Goal: Task Accomplishment & Management: Use online tool/utility

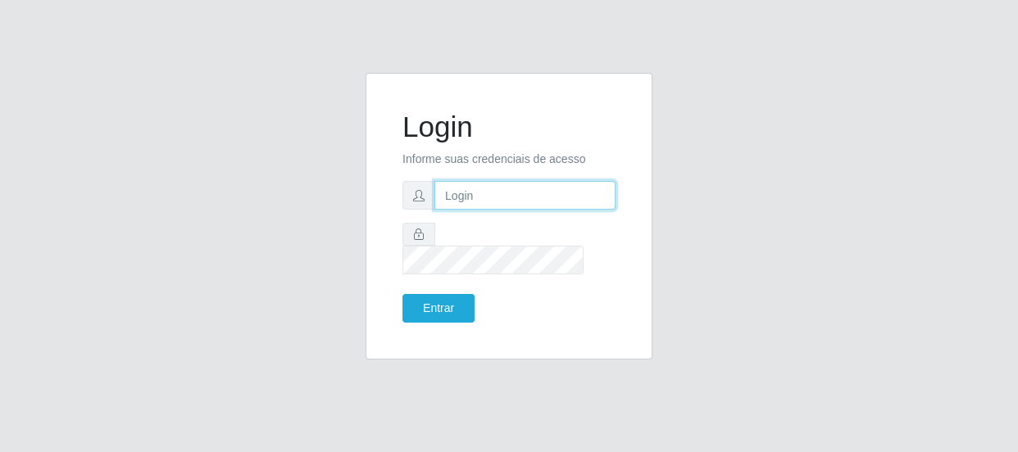
click at [504, 210] on input "text" at bounding box center [524, 195] width 181 height 29
type input "[EMAIL_ADDRESS][DOMAIN_NAME]"
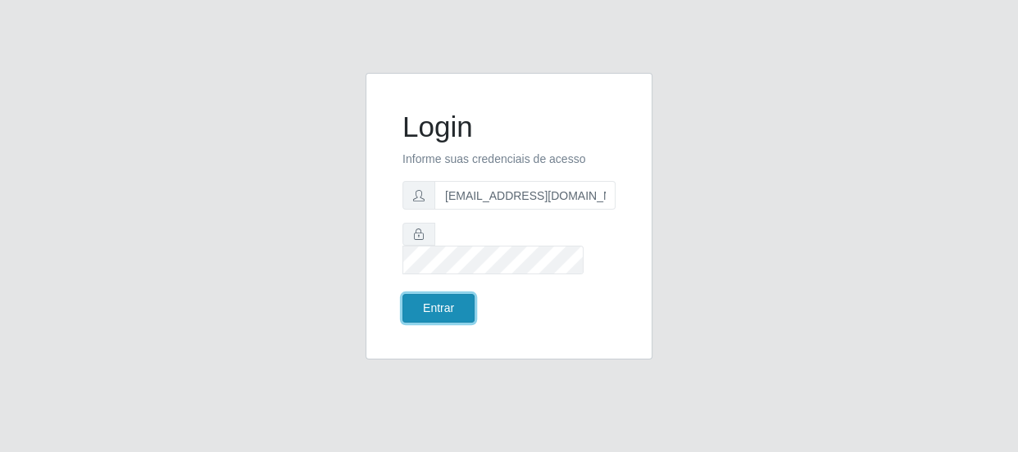
click at [453, 294] on button "Entrar" at bounding box center [438, 308] width 72 height 29
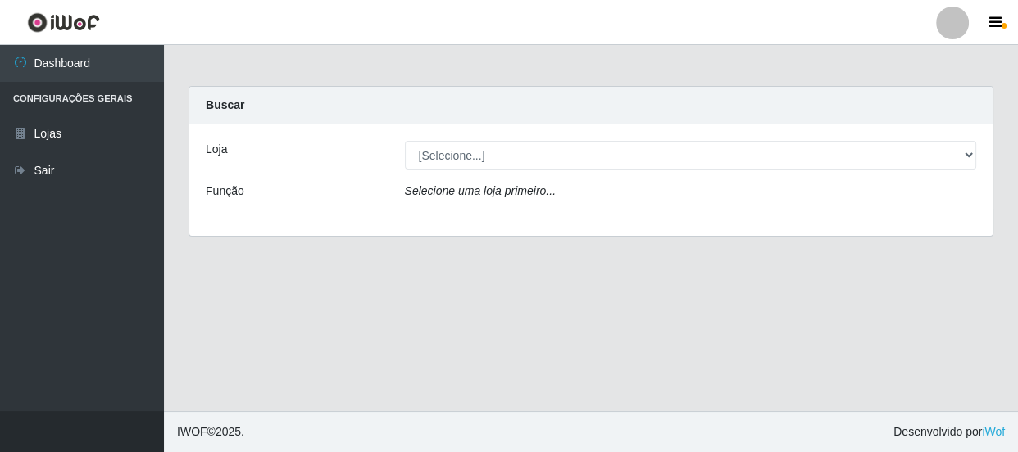
click at [977, 150] on div "[Selecione...] Hiper Queiroz - [GEOGRAPHIC_DATA]" at bounding box center [691, 155] width 597 height 29
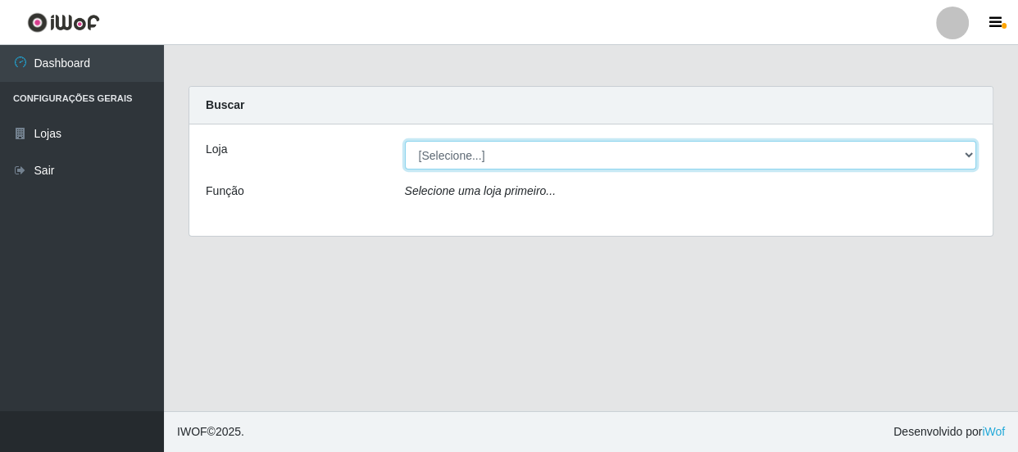
click at [970, 153] on select "[Selecione...] Hiper Queiroz - [GEOGRAPHIC_DATA]" at bounding box center [691, 155] width 572 height 29
select select "513"
click at [405, 141] on select "[Selecione...] Hiper Queiroz - [GEOGRAPHIC_DATA]" at bounding box center [691, 155] width 572 height 29
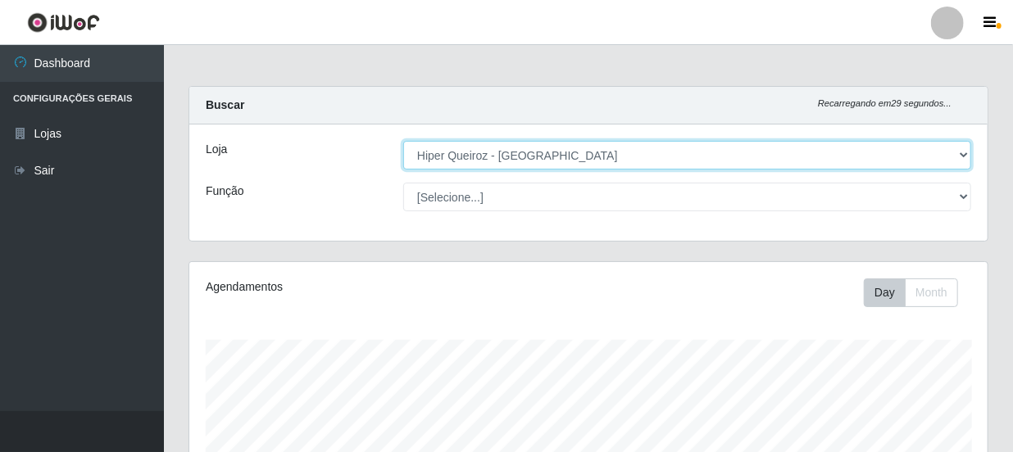
scroll to position [340, 798]
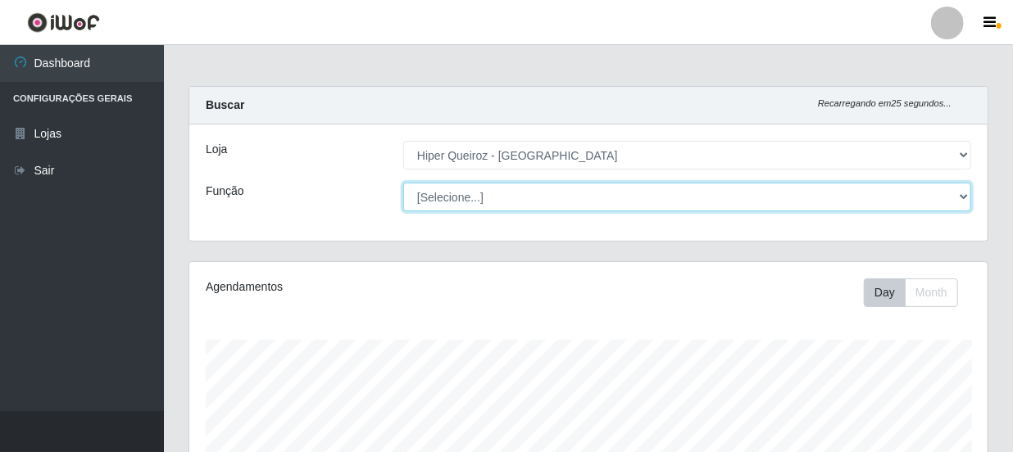
click at [960, 195] on select "[Selecione...] Embalador Embalador + Embalador ++ Operador de Caixa Operador de…" at bounding box center [687, 197] width 568 height 29
select select "1"
click at [403, 183] on select "[Selecione...] Embalador Embalador + Embalador ++ Operador de Caixa Operador de…" at bounding box center [687, 197] width 568 height 29
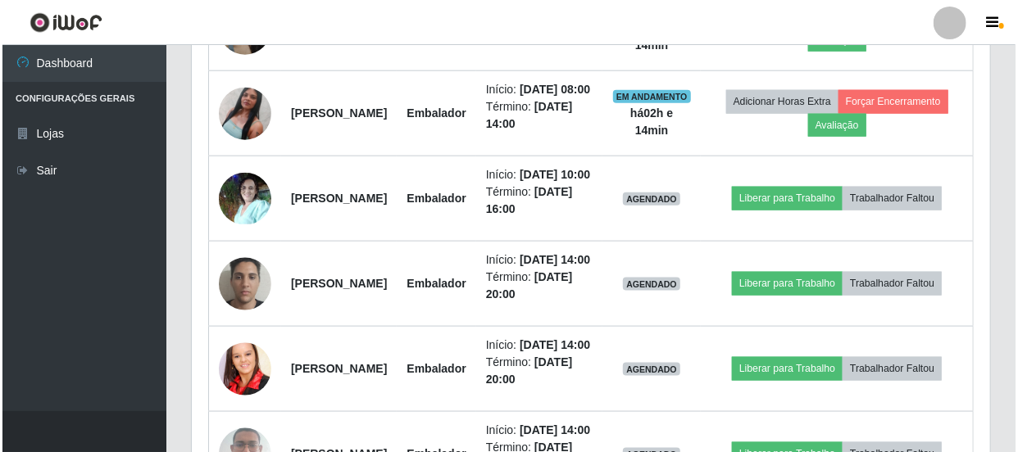
scroll to position [820, 0]
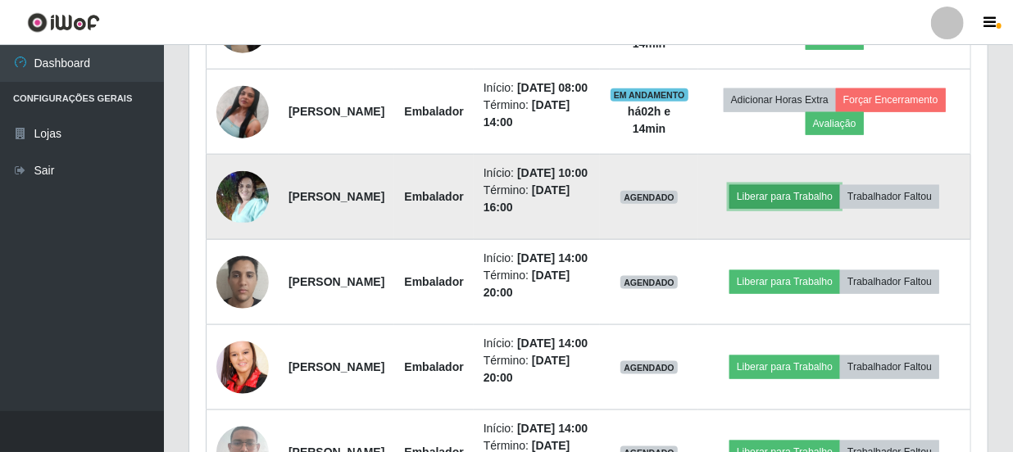
click at [840, 208] on button "Liberar para Trabalho" at bounding box center [784, 196] width 111 height 23
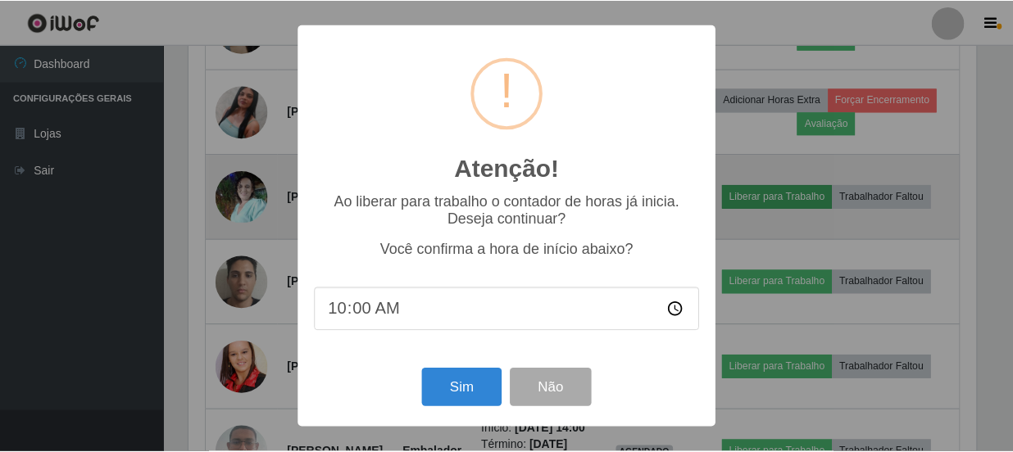
scroll to position [340, 791]
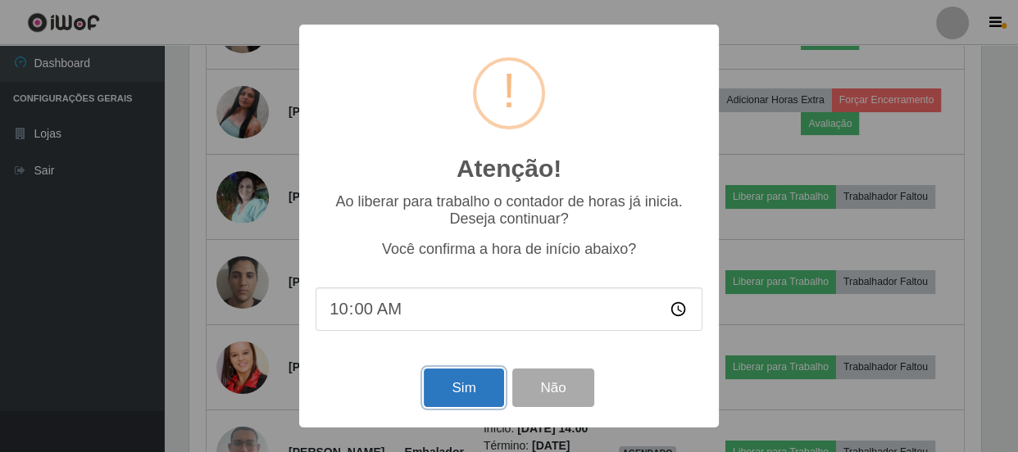
click at [471, 381] on button "Sim" at bounding box center [464, 388] width 80 height 39
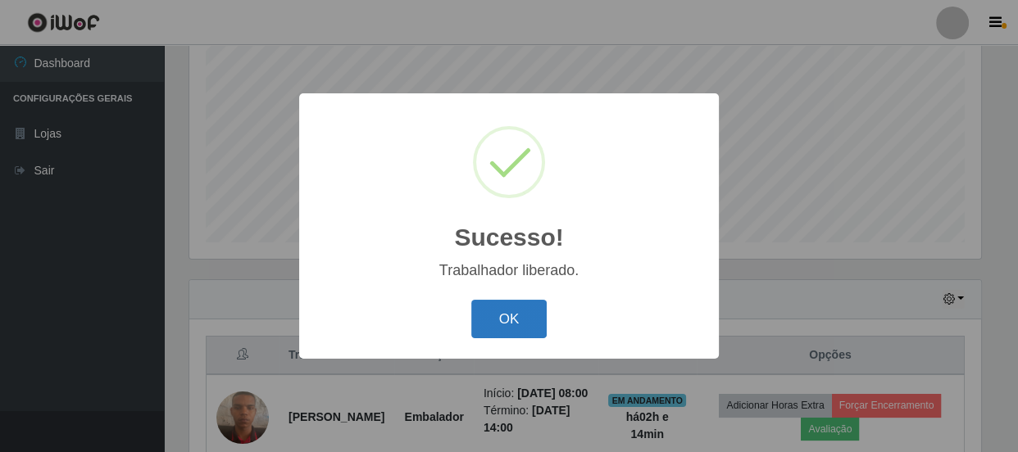
click at [511, 322] on button "OK" at bounding box center [509, 319] width 76 height 39
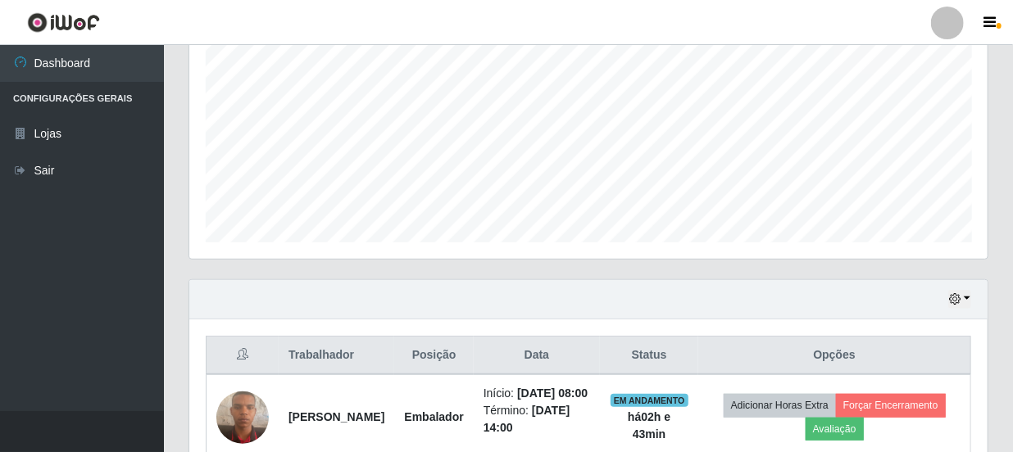
scroll to position [738, 0]
